Goal: Task Accomplishment & Management: Manage account settings

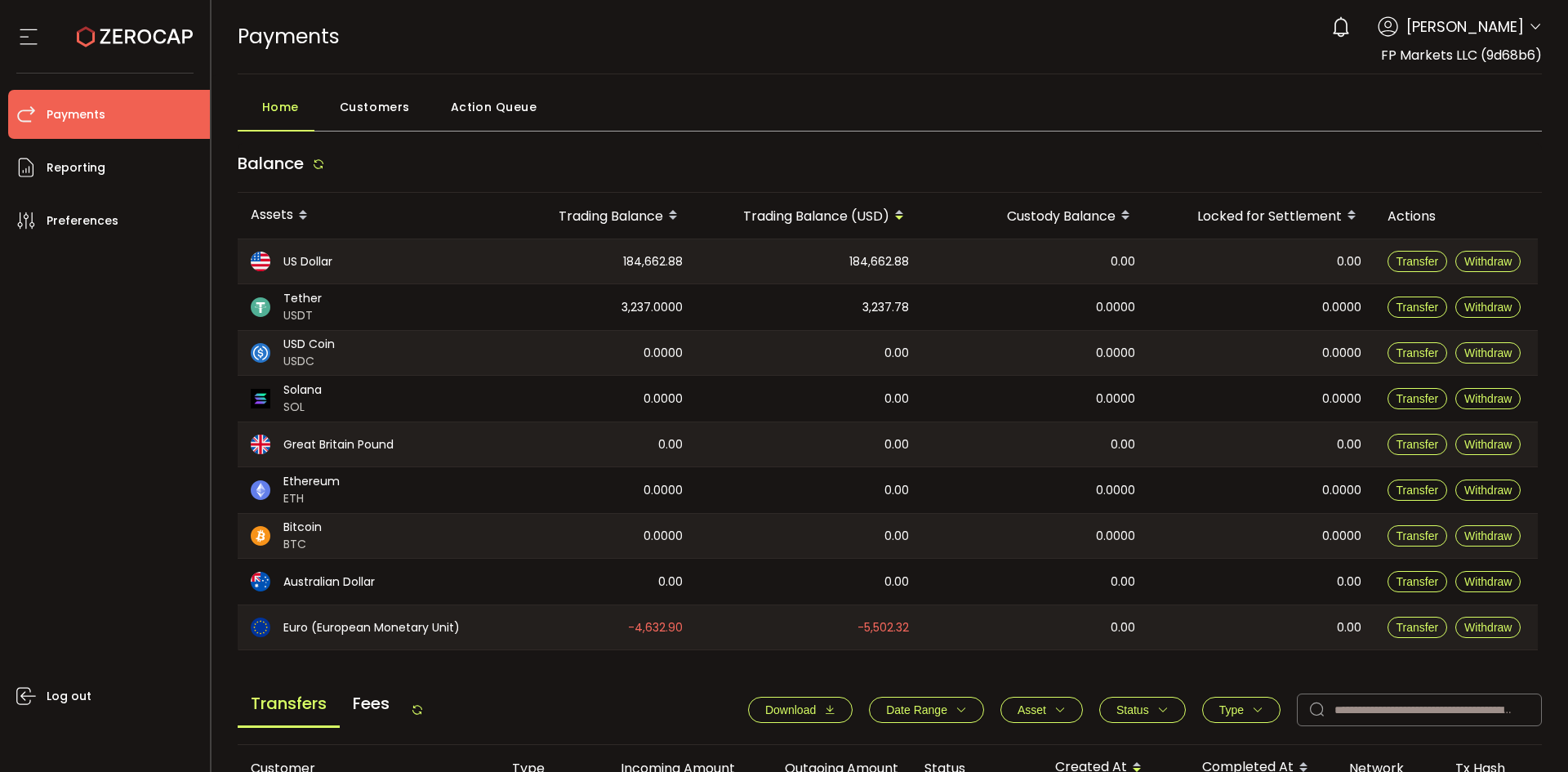
scroll to position [245, 0]
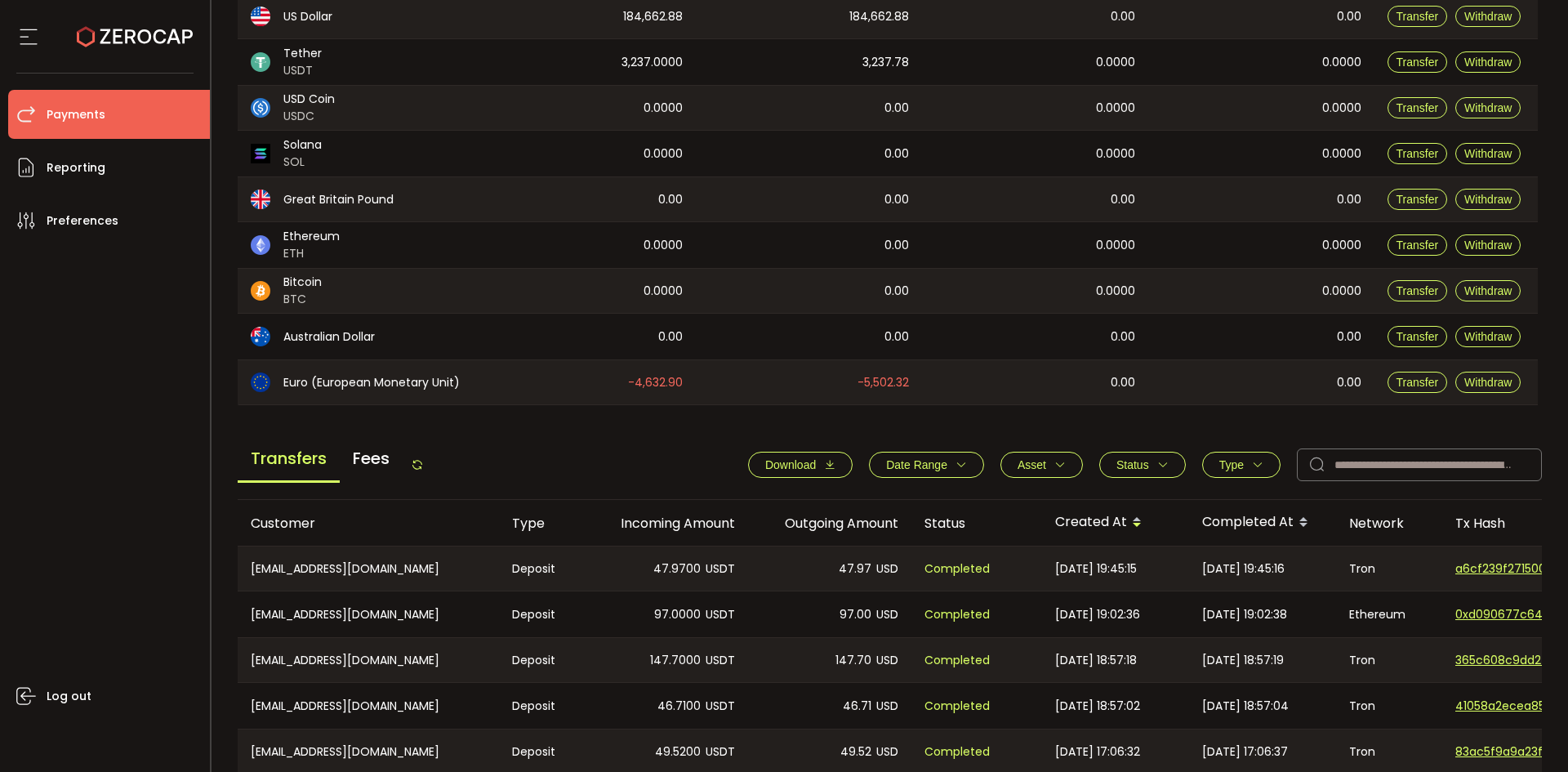
click at [779, 470] on span "Download" at bounding box center [791, 464] width 51 height 13
click at [1232, 464] on span "Type" at bounding box center [1231, 464] width 24 height 13
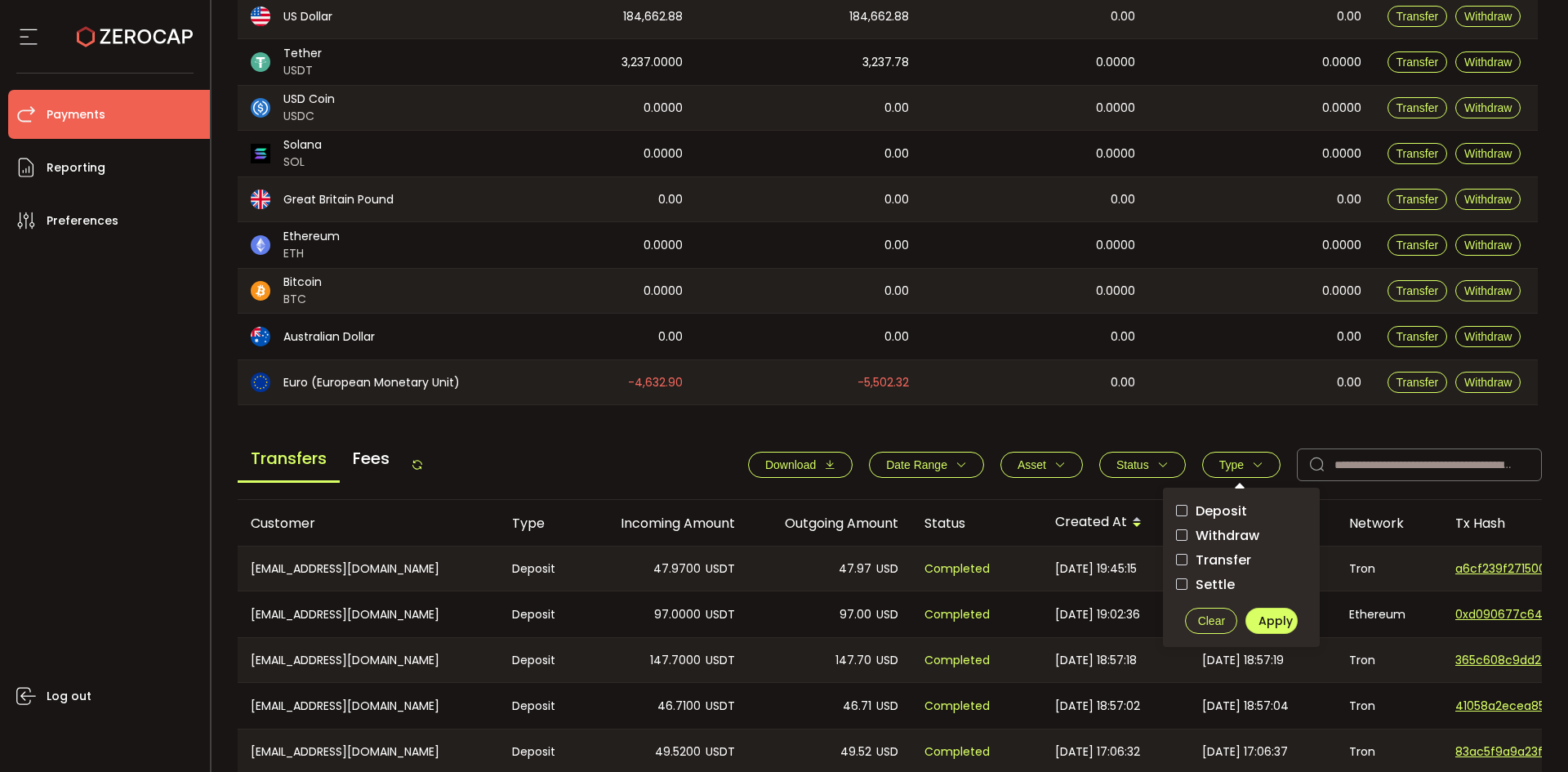
click at [1224, 535] on span "Withdraw" at bounding box center [1223, 535] width 72 height 15
click at [1258, 616] on span "Apply" at bounding box center [1276, 620] width 34 height 16
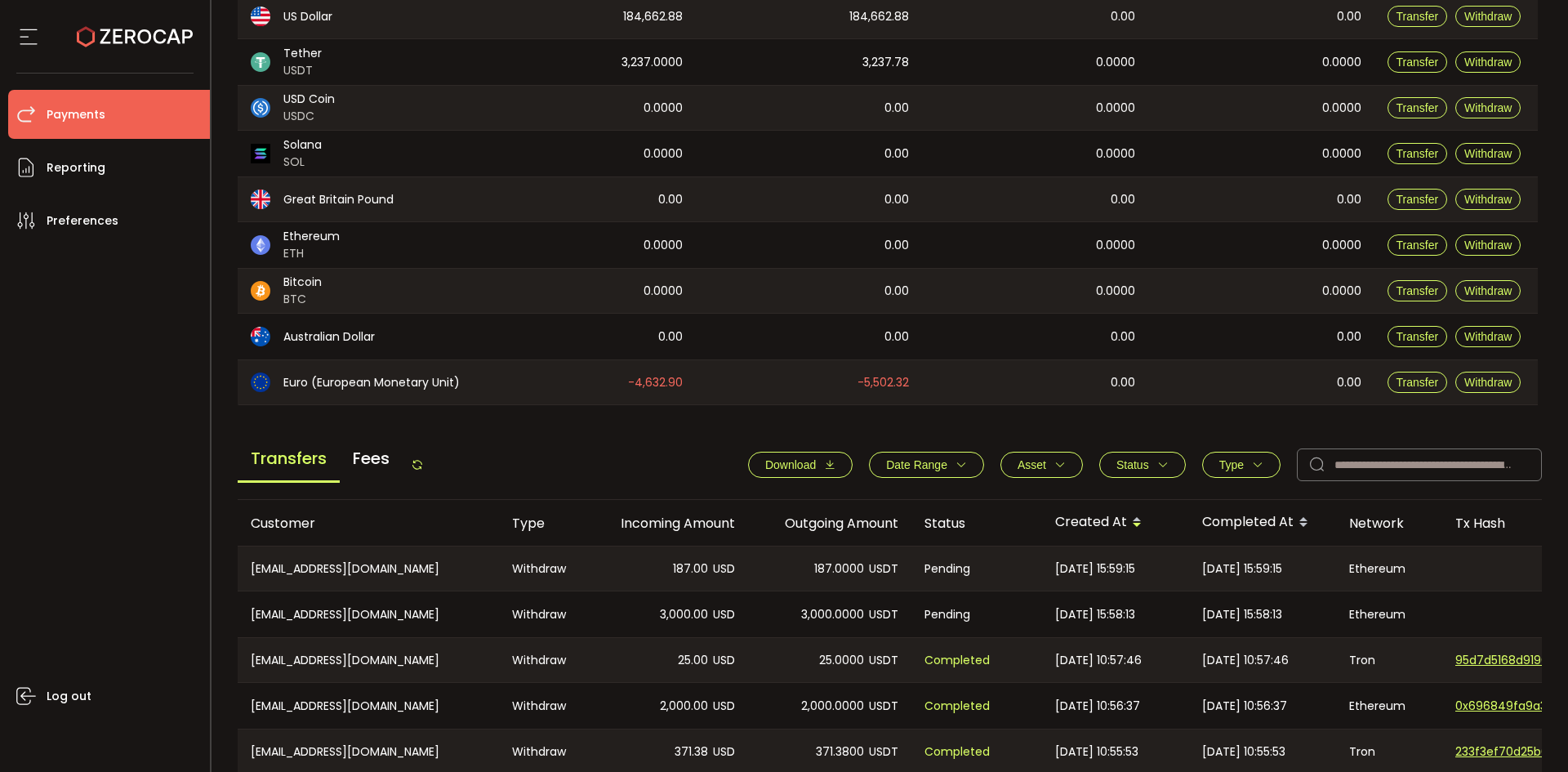
click at [1157, 462] on icon "button" at bounding box center [1163, 464] width 12 height 12
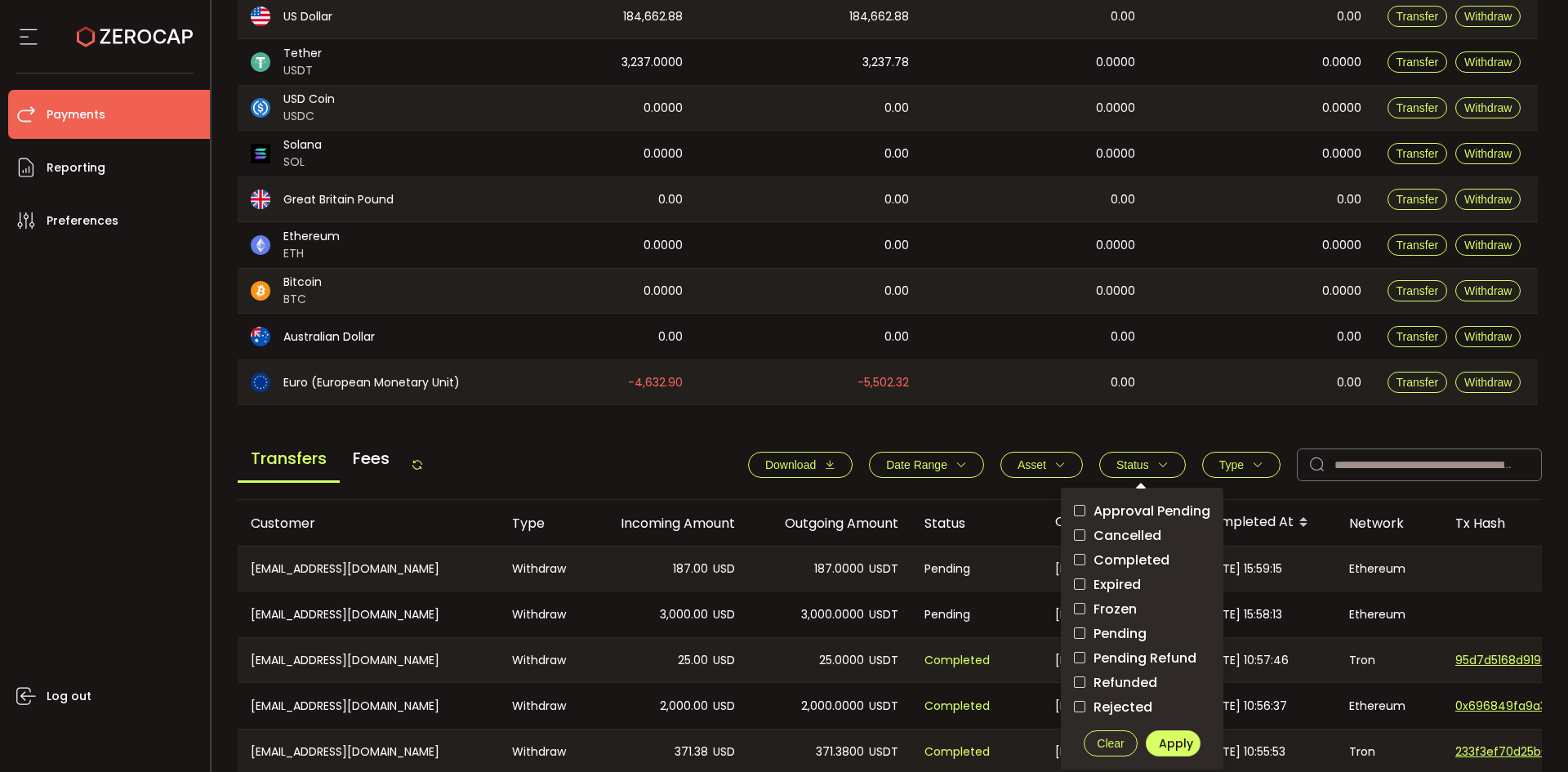
drag, startPoint x: 1126, startPoint y: 629, endPoint x: 1150, endPoint y: 669, distance: 46.6
click at [1126, 630] on span "Pending" at bounding box center [1116, 633] width 61 height 15
click at [1169, 742] on span "Apply" at bounding box center [1176, 743] width 34 height 16
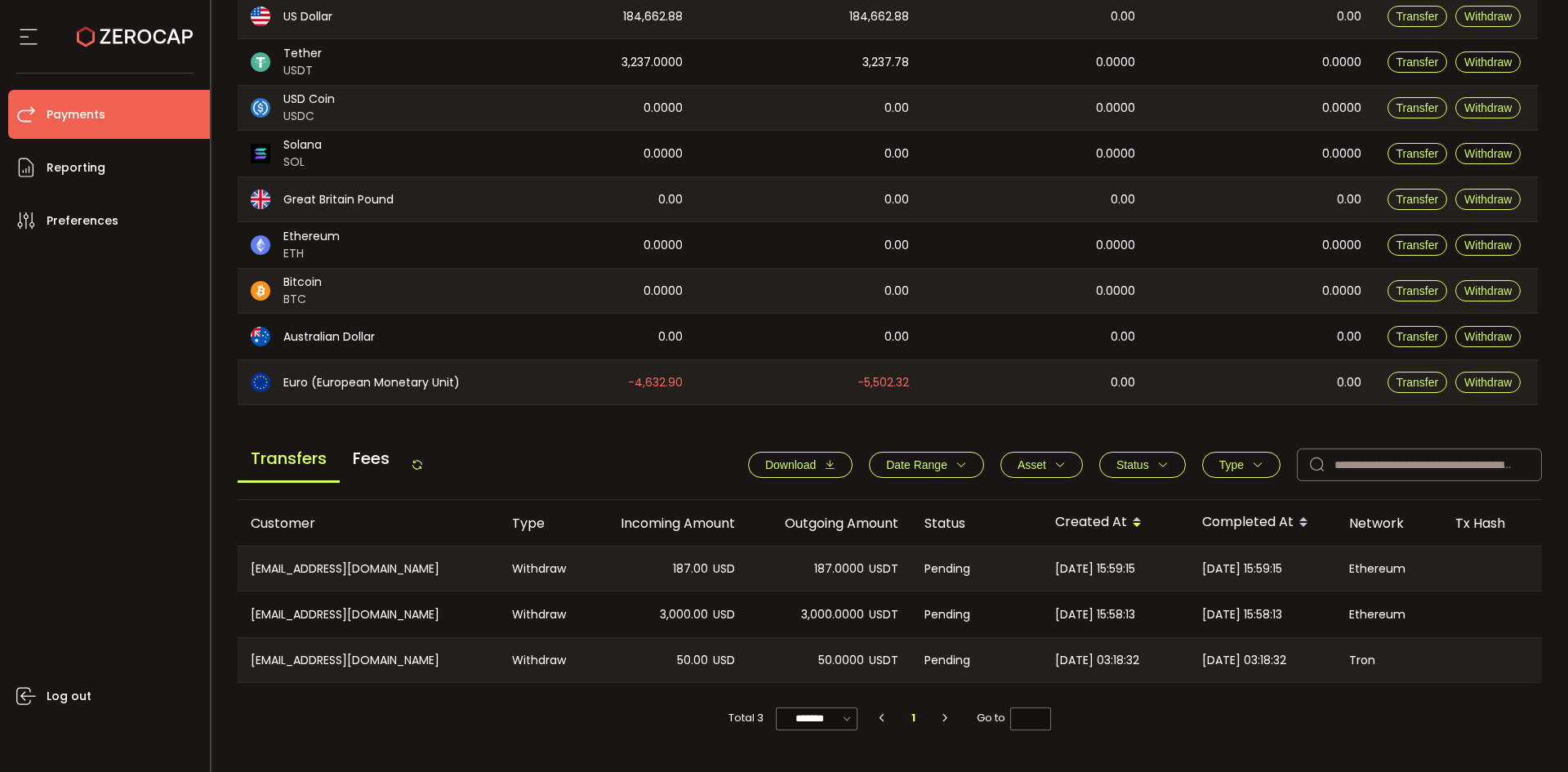
click at [1201, 712] on div "Total 3 ******* 10/page 20/page 50/page 100/page 1 Go to *" at bounding box center [890, 710] width 1305 height 55
click at [413, 460] on div "Transfers Fees" at bounding box center [330, 464] width 186 height 37
click at [413, 460] on div "Transfers Fees" at bounding box center [330, 464] width 186 height 37
click at [423, 460] on icon at bounding box center [417, 464] width 13 height 13
